Goal: Check status: Check status

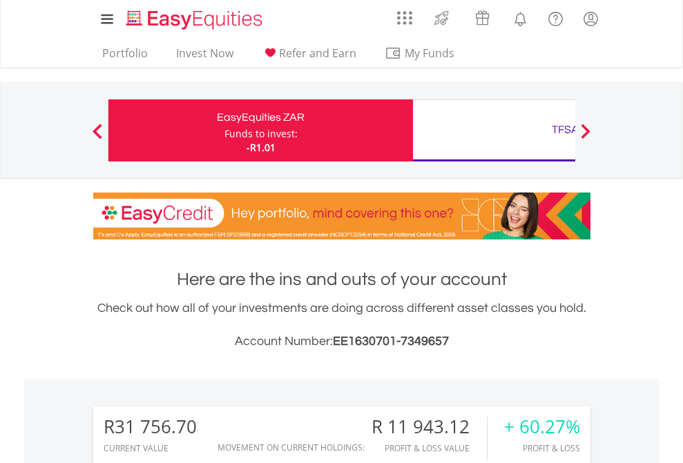
scroll to position [132, 217]
click at [224, 130] on div "Funds to invest:" at bounding box center [260, 134] width 73 height 14
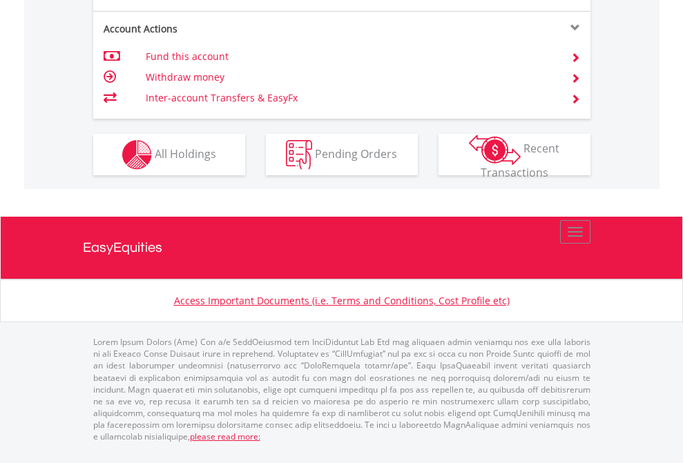
scroll to position [1295, 0]
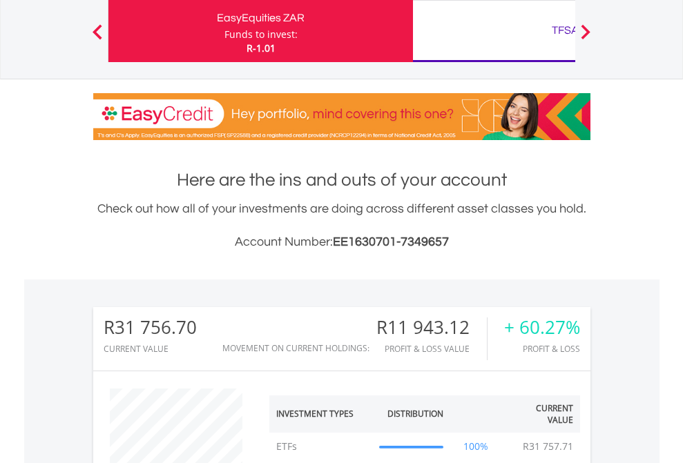
click at [493, 31] on div "TFSA" at bounding box center [565, 30] width 288 height 19
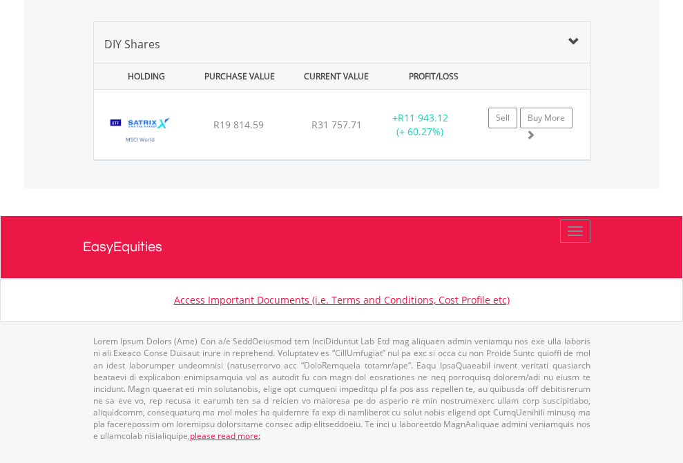
scroll to position [132, 217]
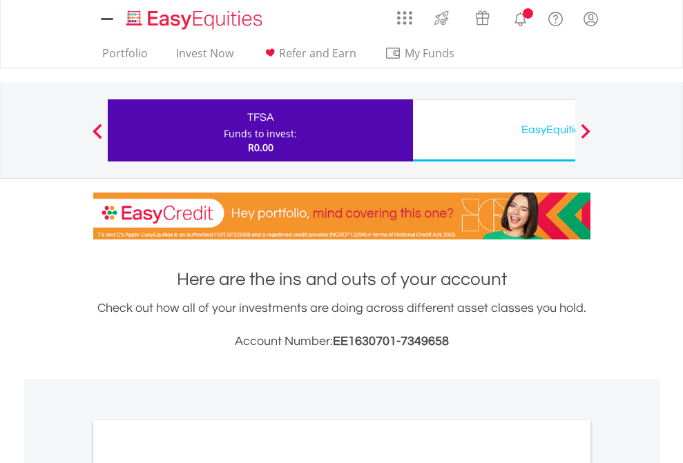
scroll to position [830, 0]
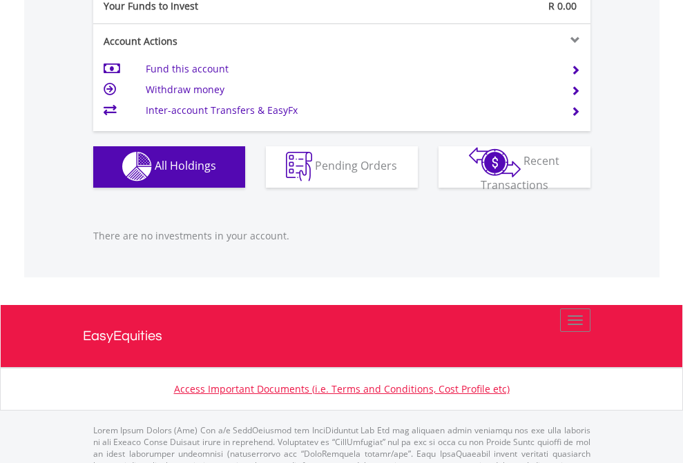
scroll to position [1366, 0]
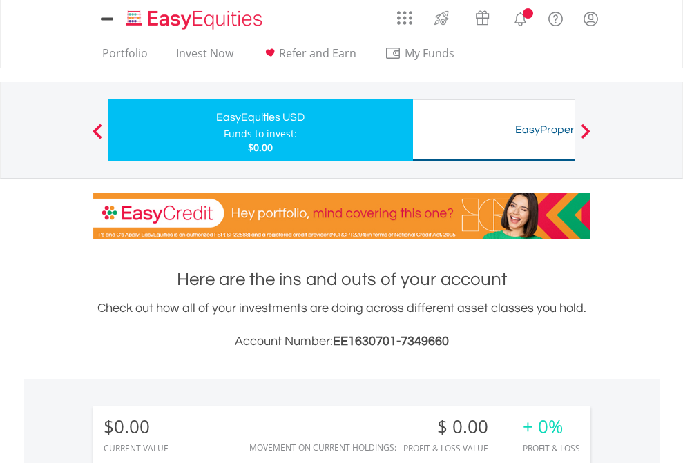
scroll to position [132, 217]
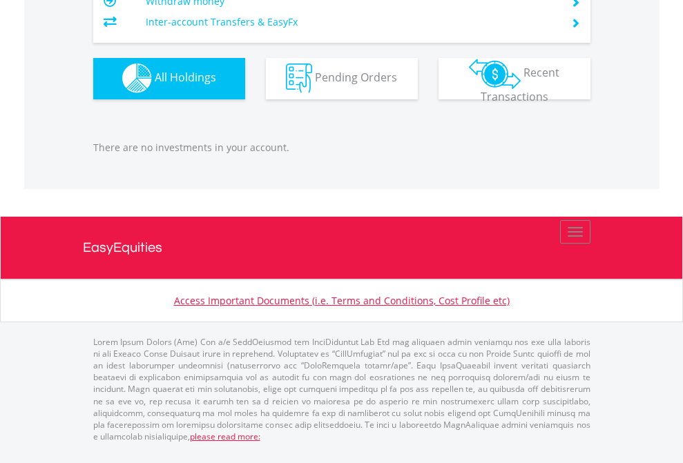
scroll to position [1366, 0]
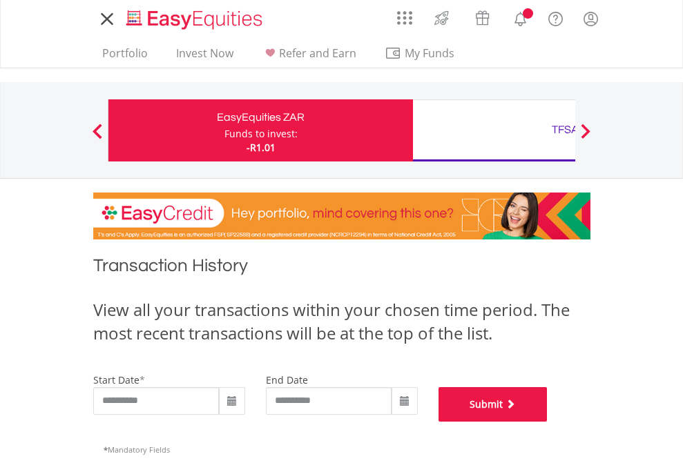
click at [547, 422] on button "Submit" at bounding box center [492, 404] width 109 height 35
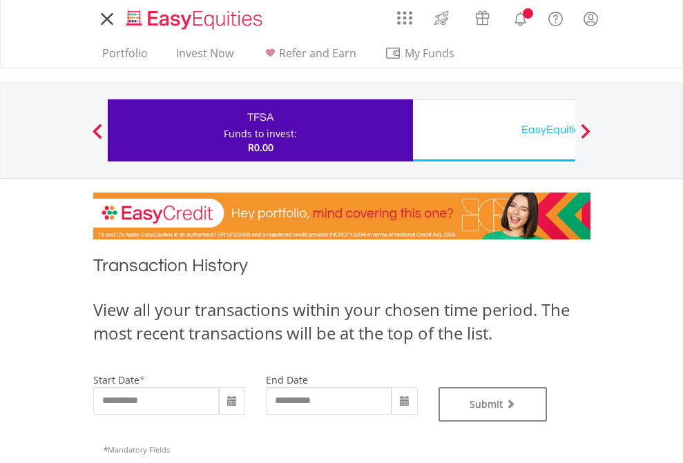
type input "**********"
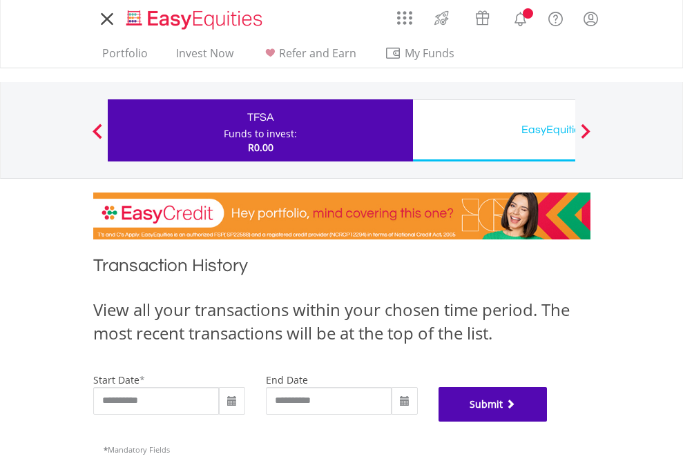
click at [547, 422] on button "Submit" at bounding box center [492, 404] width 109 height 35
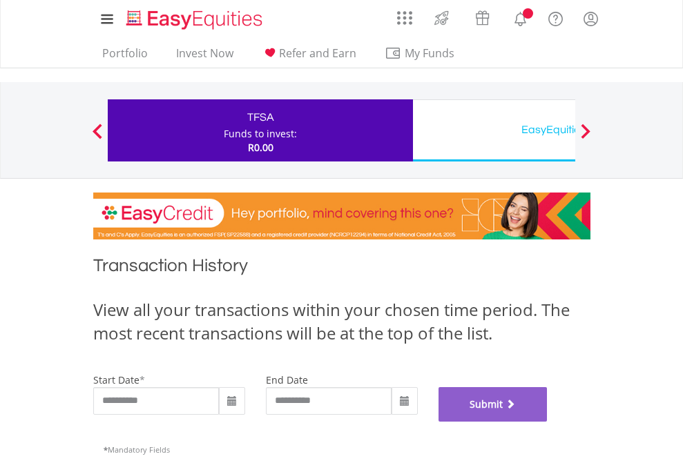
scroll to position [560, 0]
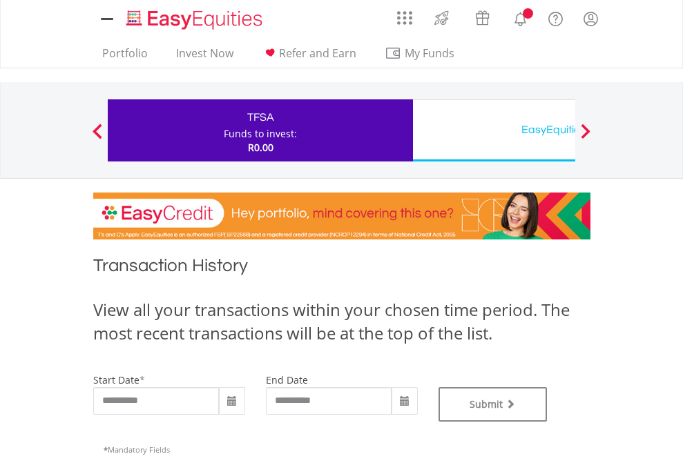
click at [493, 130] on div "EasyEquities USD" at bounding box center [565, 129] width 288 height 19
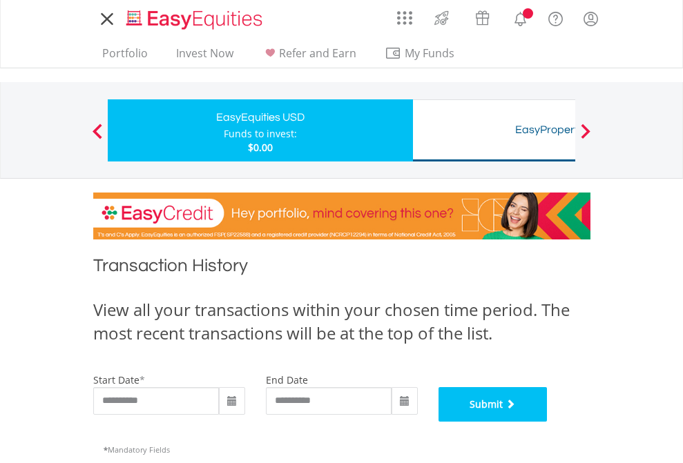
click at [547, 422] on button "Submit" at bounding box center [492, 404] width 109 height 35
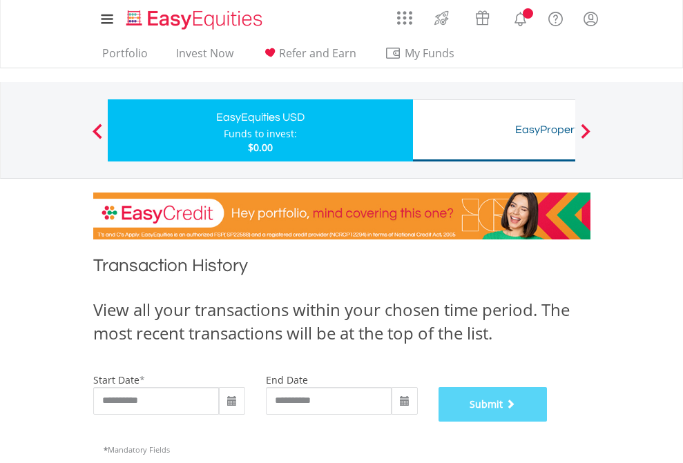
scroll to position [560, 0]
